Goal: Task Accomplishment & Management: Manage account settings

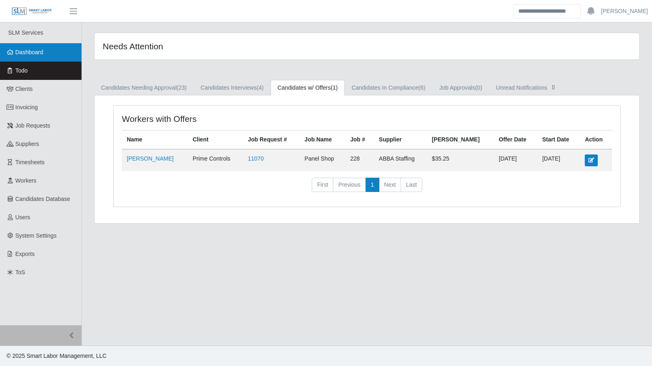
click at [15, 49] on link "Dashboard" at bounding box center [40, 52] width 81 height 18
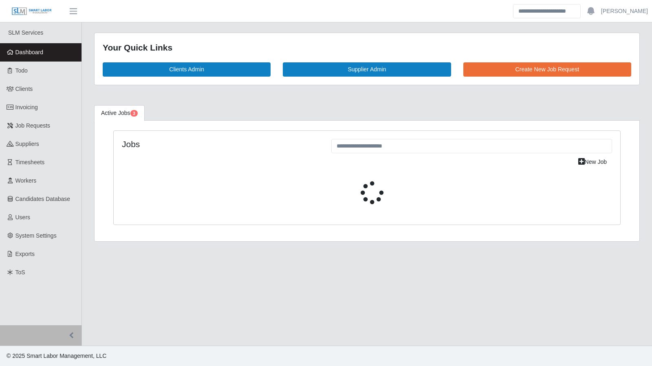
select select "****"
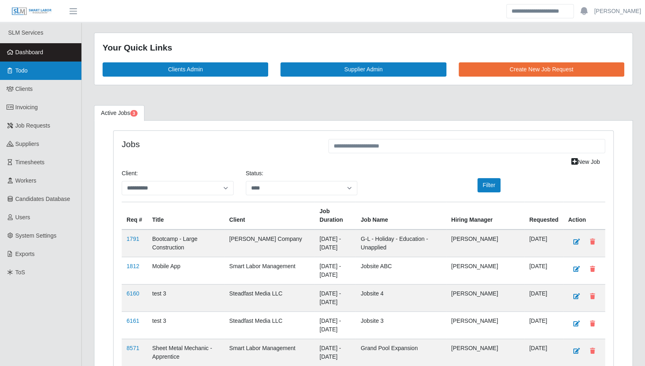
click at [32, 73] on link "Todo" at bounding box center [40, 70] width 81 height 18
